Goal: Find specific page/section: Find specific page/section

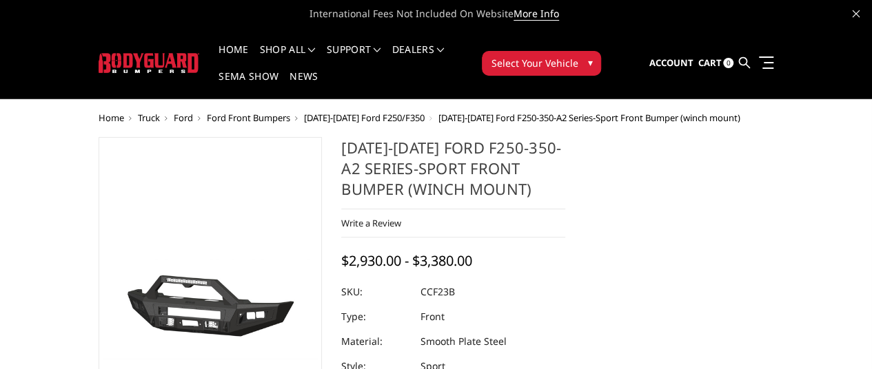
click at [578, 56] on span "Select Your Vehicle" at bounding box center [534, 63] width 87 height 14
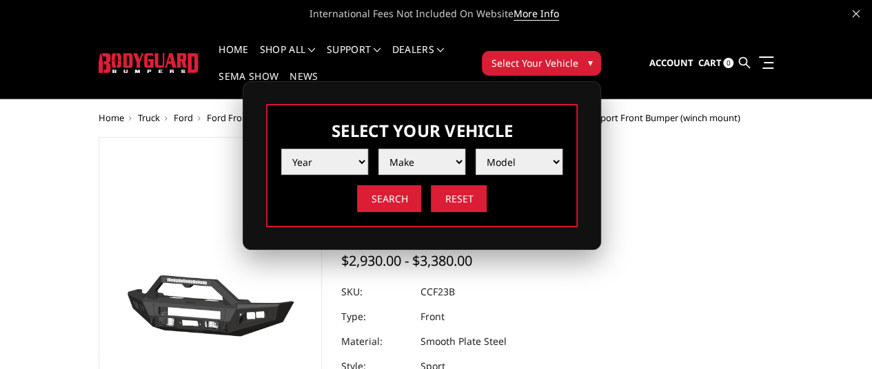
click at [368, 154] on select "Year [DATE] 2024 2023 2022 2021 2020 2019 2018 2017 2016 2015 2014 2013 2012 20…" at bounding box center [324, 162] width 87 height 26
select select "yr_2008"
click at [368, 149] on select "Year [DATE] 2024 2023 2022 2021 2020 2019 2018 2017 2016 2015 2014 2013 2012 20…" at bounding box center [324, 162] width 87 height 26
click at [465, 150] on select "Make Chevrolet Ford GMC Ram Toyota" at bounding box center [421, 162] width 87 height 26
select select "mk_ford"
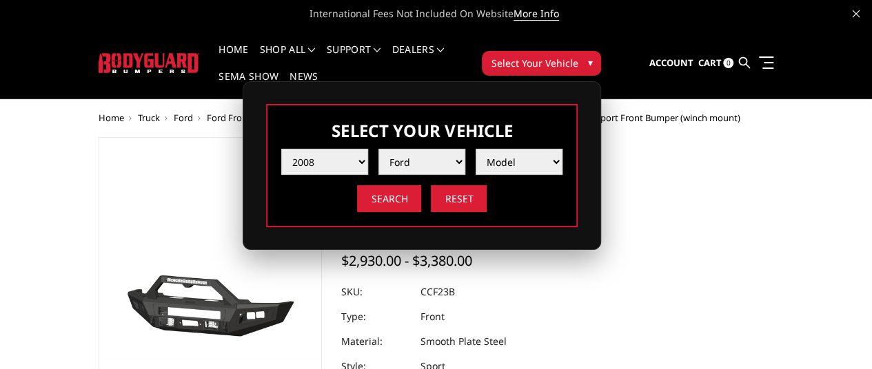
click at [465, 149] on select "Make Chevrolet Ford GMC Ram Toyota" at bounding box center [421, 162] width 87 height 26
click at [562, 151] on select "Model F250 / F350 F450 F550" at bounding box center [519, 162] width 87 height 26
select select "md_f250-f350"
click at [562, 149] on select "Model F250 / F350 F450 F550" at bounding box center [519, 162] width 87 height 26
click at [421, 187] on input "Search" at bounding box center [389, 198] width 64 height 27
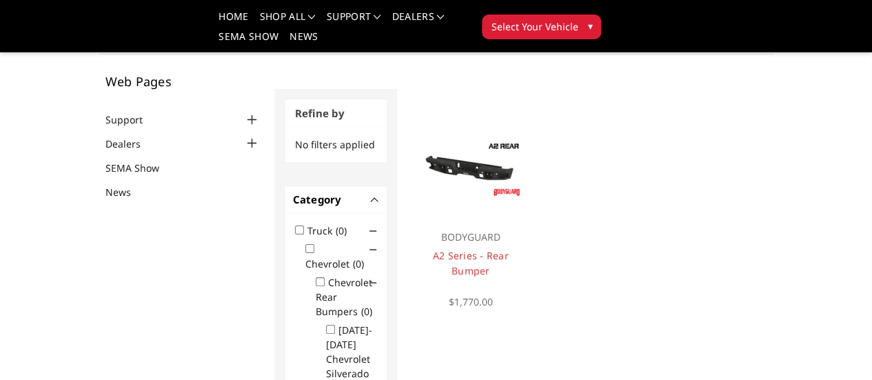
scroll to position [56, 0]
